Goal: Navigation & Orientation: Find specific page/section

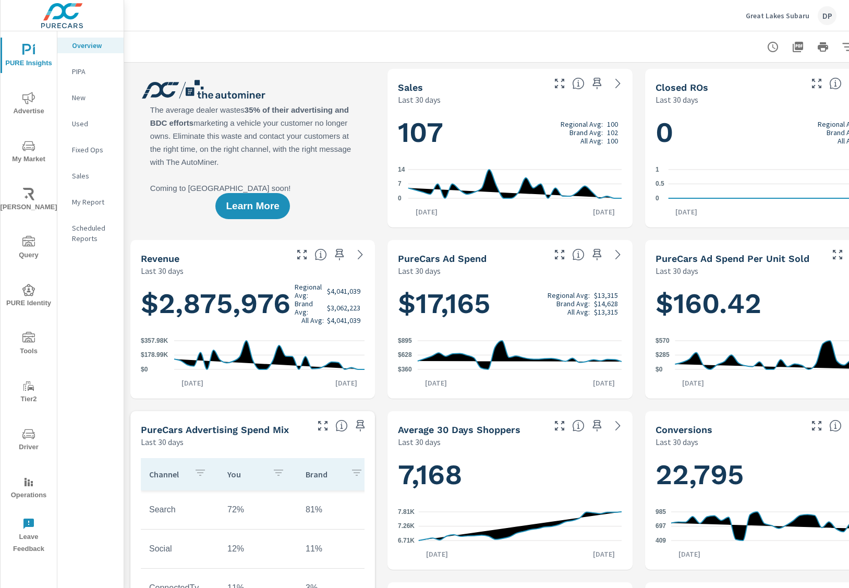
click at [27, 152] on icon "nav menu" at bounding box center [28, 146] width 13 height 13
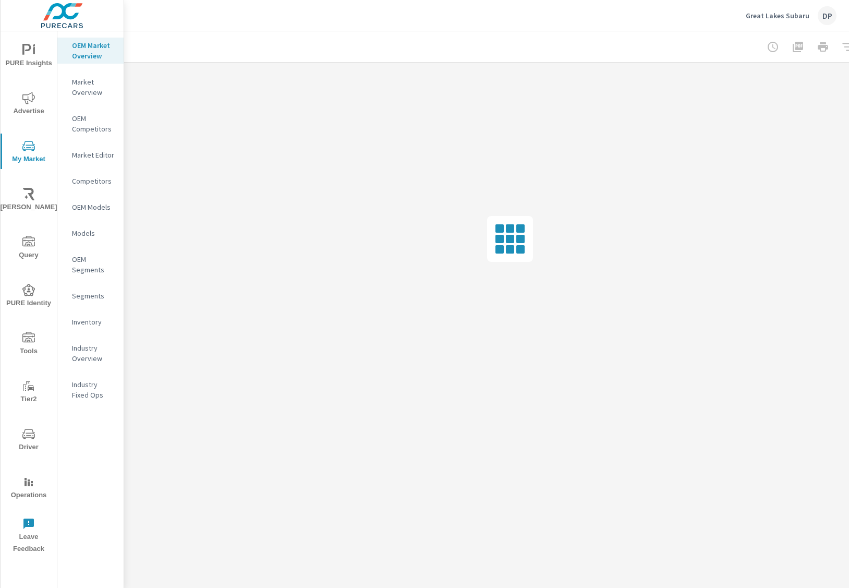
click at [24, 66] on span "PURE Insights" at bounding box center [29, 57] width 50 height 26
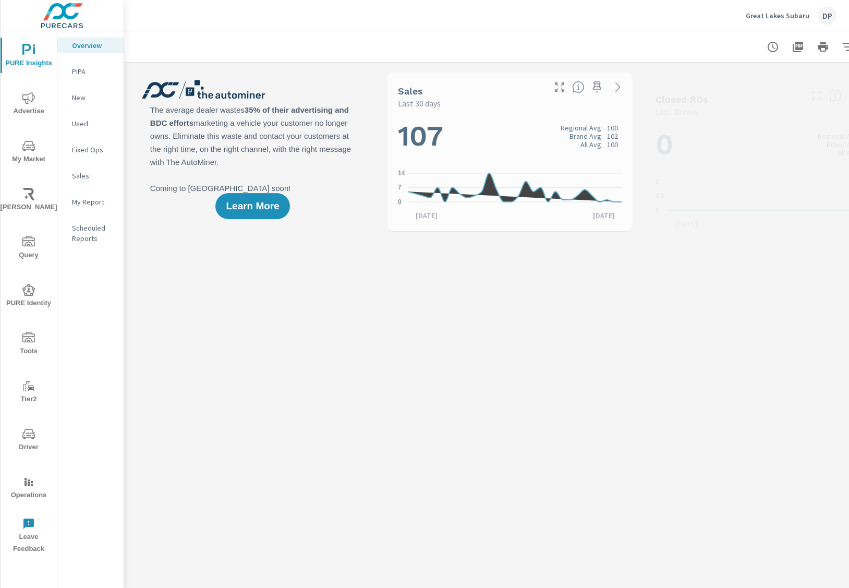
click at [96, 284] on div "Overview PIPA New Used Fixed Ops Sales My Report Scheduled Reports" at bounding box center [90, 309] width 66 height 556
